Goal: Check status: Check status

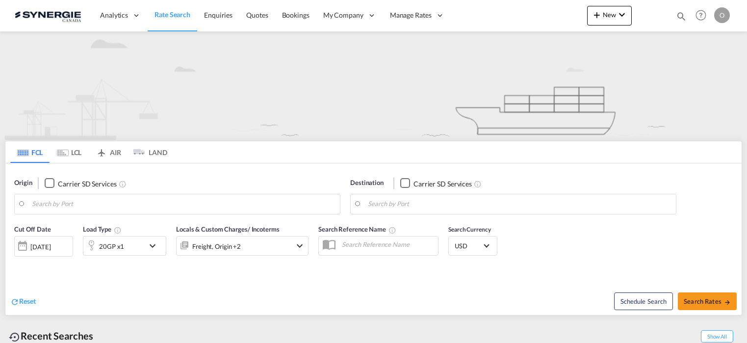
type input "Saskatoon, SK, CASAK"
type input "Navegantes, BRNVT"
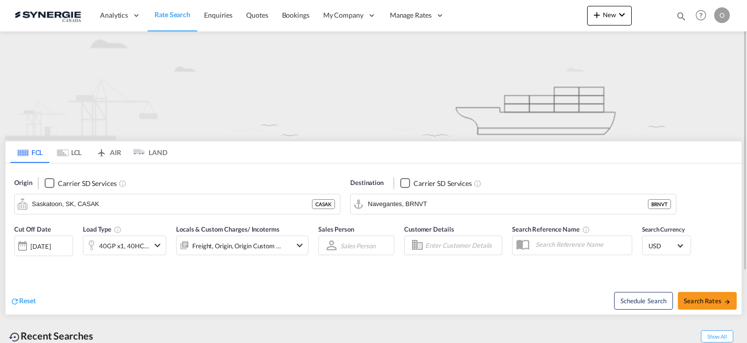
click at [676, 17] on md-icon "icon-magnify" at bounding box center [681, 16] width 11 height 11
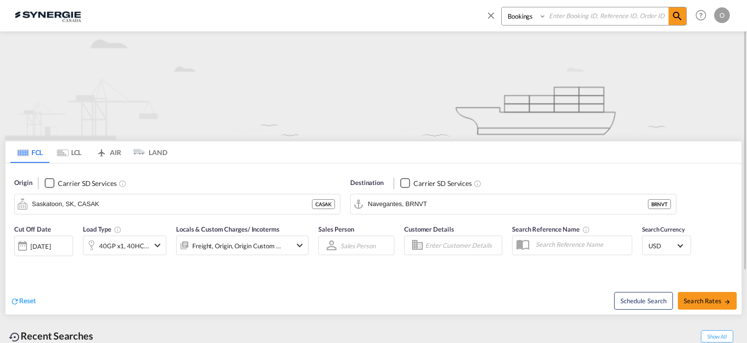
paste input "SYC000015407"
type input "SYC000015407"
click at [541, 14] on select "Bookings Quotes Enquiries" at bounding box center [525, 16] width 47 height 18
select select "Quotes"
click at [502, 7] on select "Bookings Quotes Enquiries" at bounding box center [525, 16] width 47 height 18
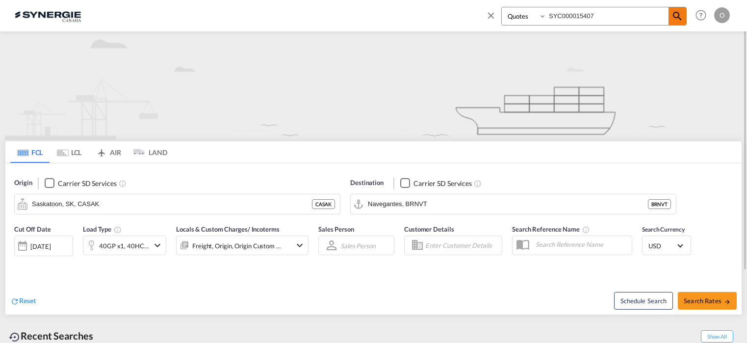
click at [681, 17] on md-icon "icon-magnify" at bounding box center [677, 16] width 12 height 12
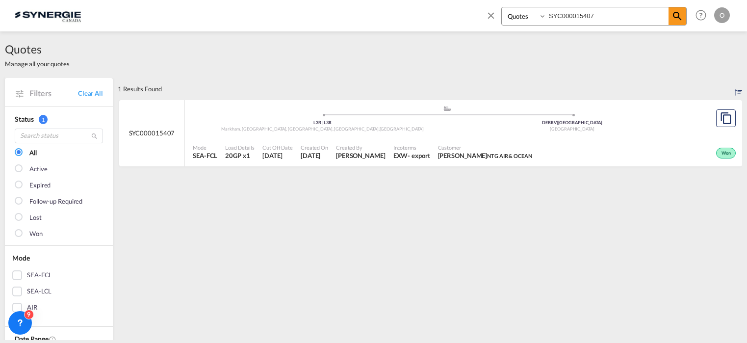
click at [430, 145] on span "Incoterms" at bounding box center [411, 147] width 37 height 7
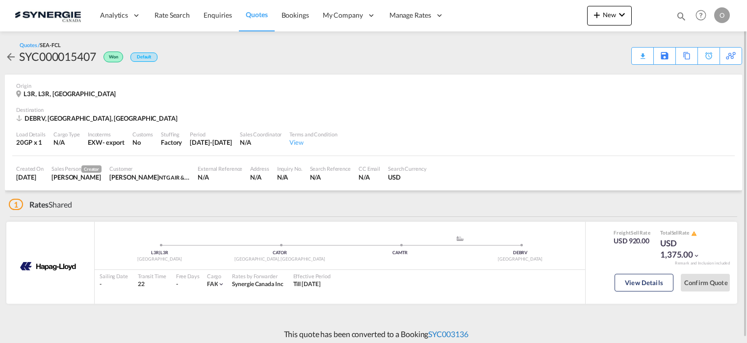
click at [443, 331] on link "SYC003136" at bounding box center [448, 333] width 40 height 9
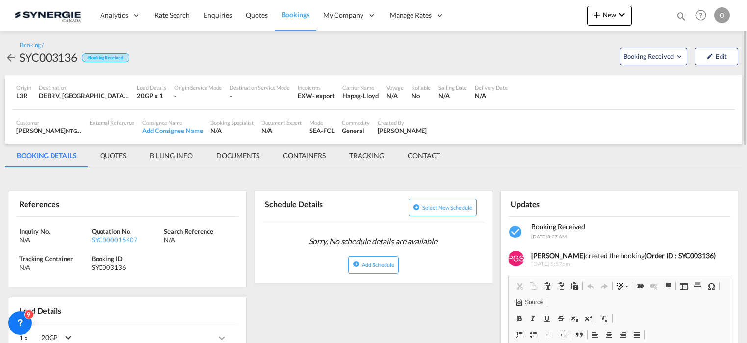
click at [169, 153] on md-tab-item "BILLING INFO" at bounding box center [171, 156] width 67 height 24
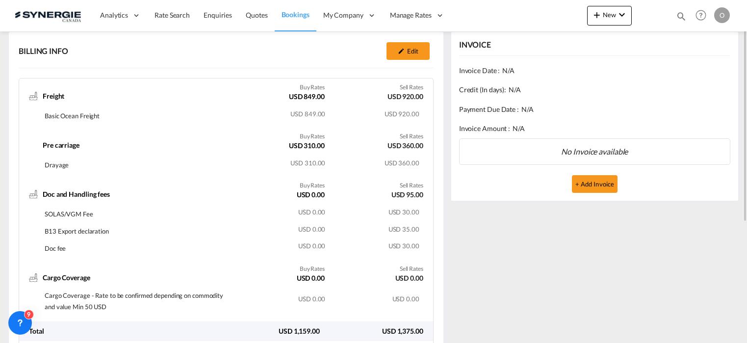
scroll to position [98, 0]
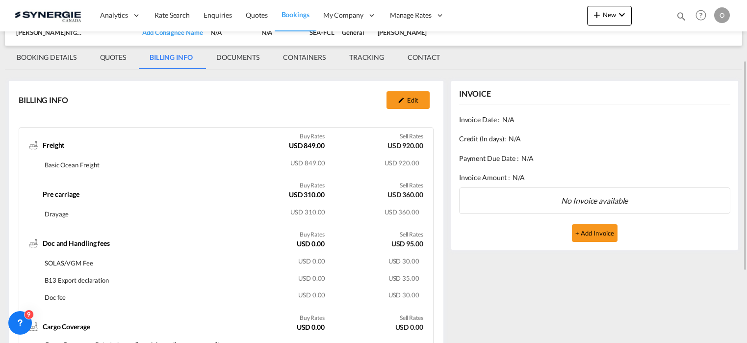
drag, startPoint x: 116, startPoint y: 58, endPoint x: 124, endPoint y: 58, distance: 7.4
click at [116, 58] on md-tab-item "QUOTES" at bounding box center [113, 58] width 50 height 24
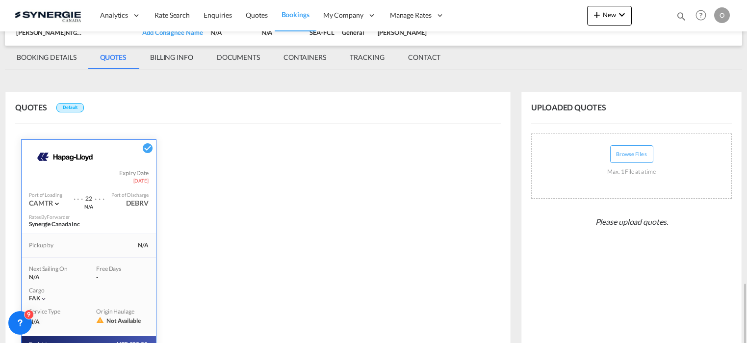
scroll to position [240, 0]
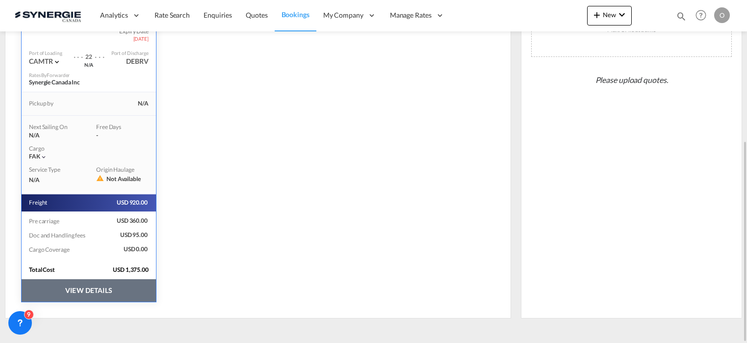
click at [80, 284] on button "VIEW DETAILS" at bounding box center [89, 290] width 134 height 23
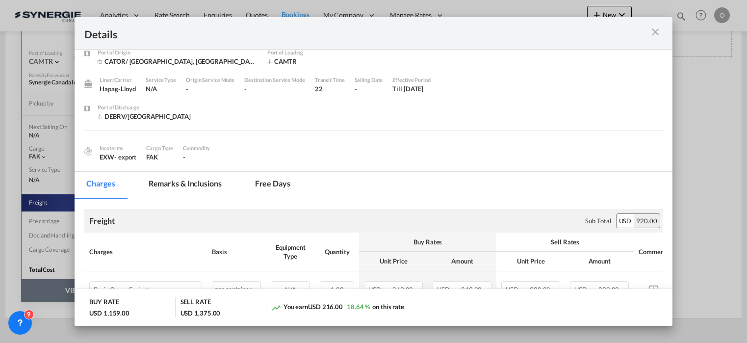
scroll to position [98, 0]
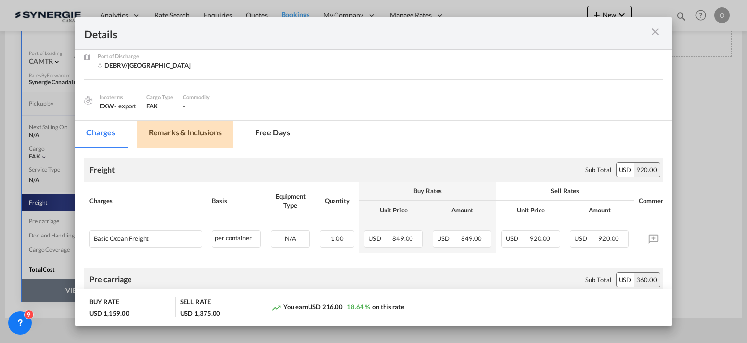
click at [192, 132] on md-tab-item "Remarks & Inclusions" at bounding box center [185, 134] width 97 height 27
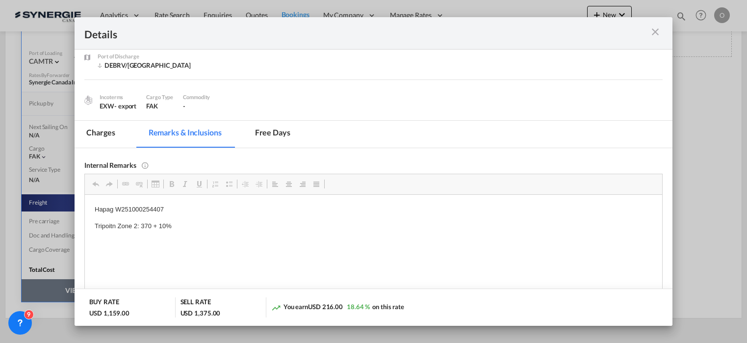
click at [655, 31] on md-icon "icon-close m-3 fg-AAA8AD cursor" at bounding box center [655, 32] width 12 height 12
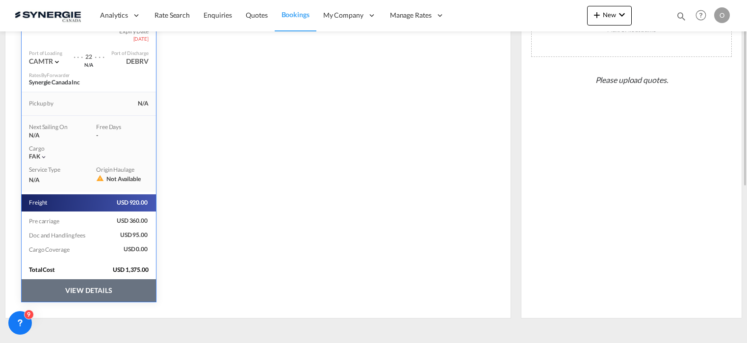
scroll to position [0, 0]
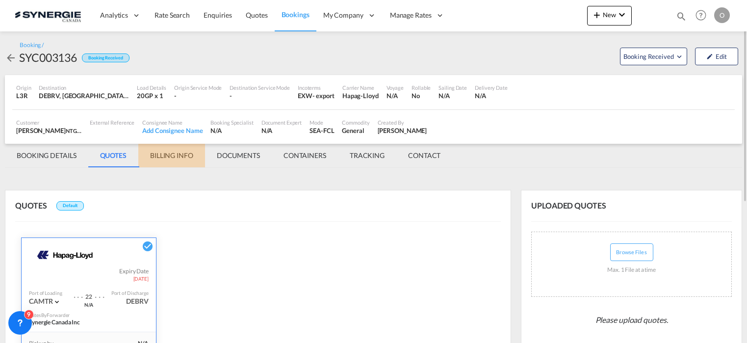
click at [172, 151] on md-tab-item "BILLING INFO" at bounding box center [171, 156] width 67 height 24
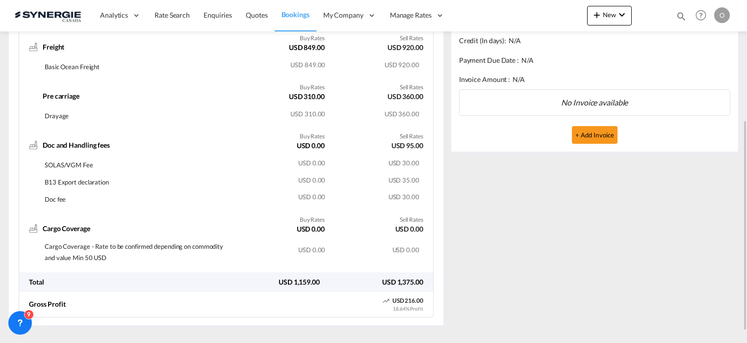
scroll to position [214, 0]
